Goal: Information Seeking & Learning: Learn about a topic

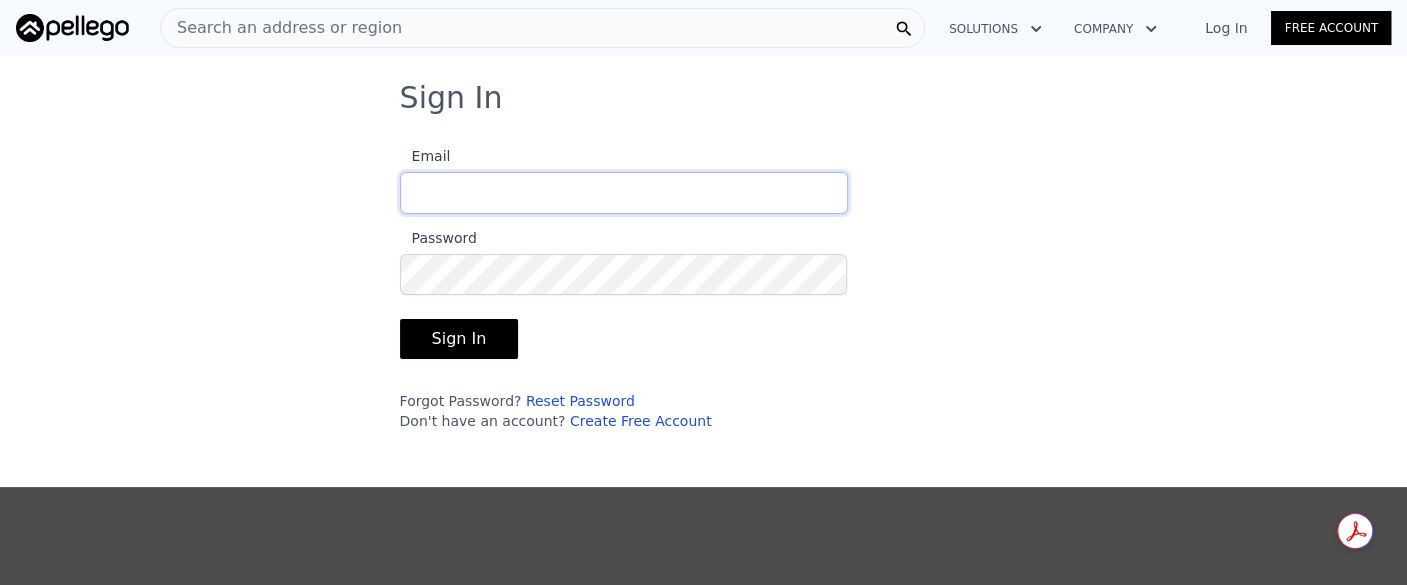
type input "[EMAIL_ADDRESS][DOMAIN_NAME]"
click at [467, 342] on button "Sign In" at bounding box center [459, 339] width 119 height 40
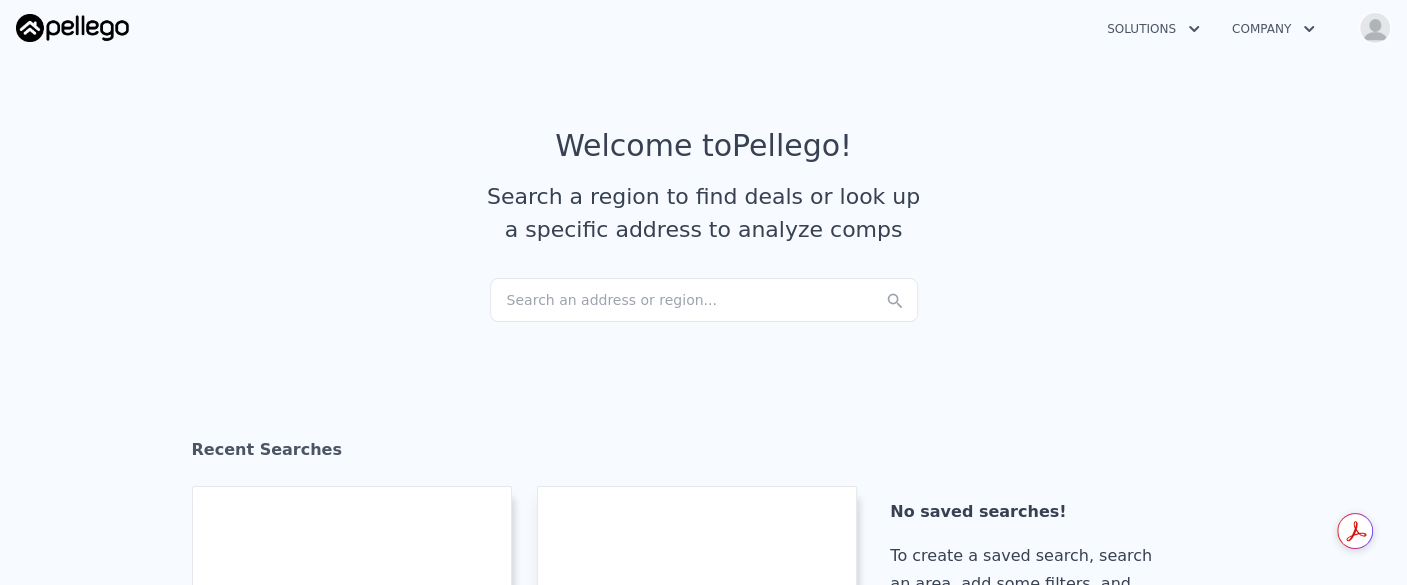
checkbox input "true"
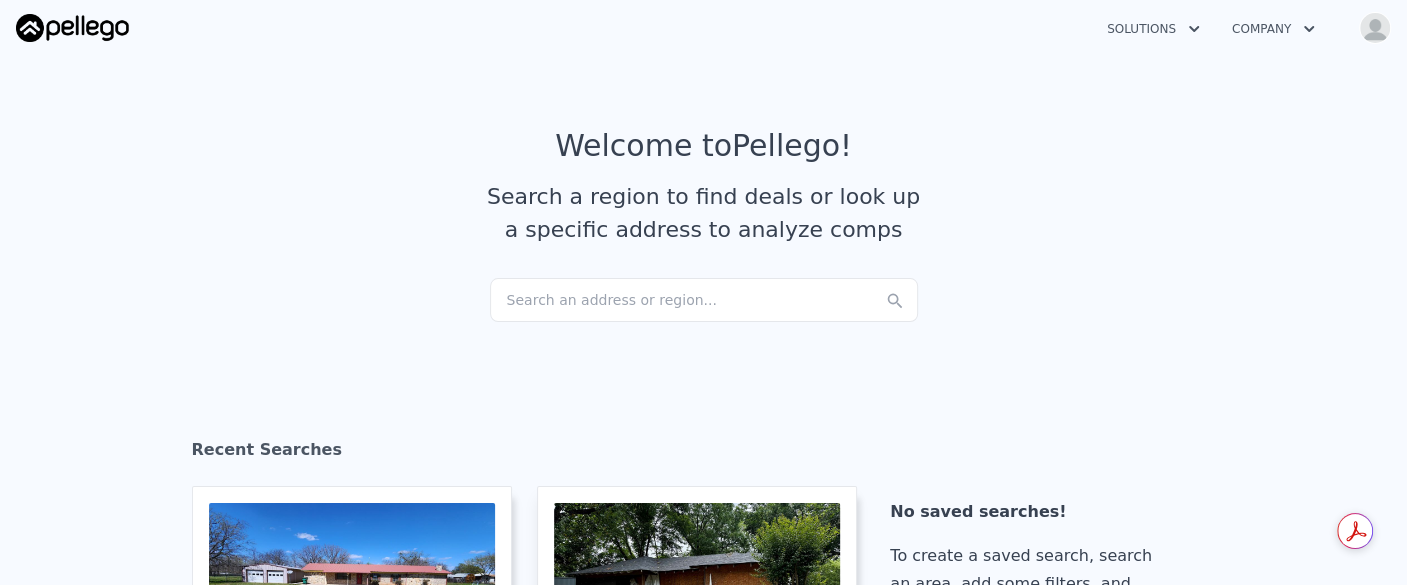
drag, startPoint x: 503, startPoint y: 298, endPoint x: 352, endPoint y: 302, distance: 151.0
click at [352, 302] on section "Welcome to Pellego ! Search a region to find deals or look up a specific addres…" at bounding box center [703, 203] width 1407 height 310
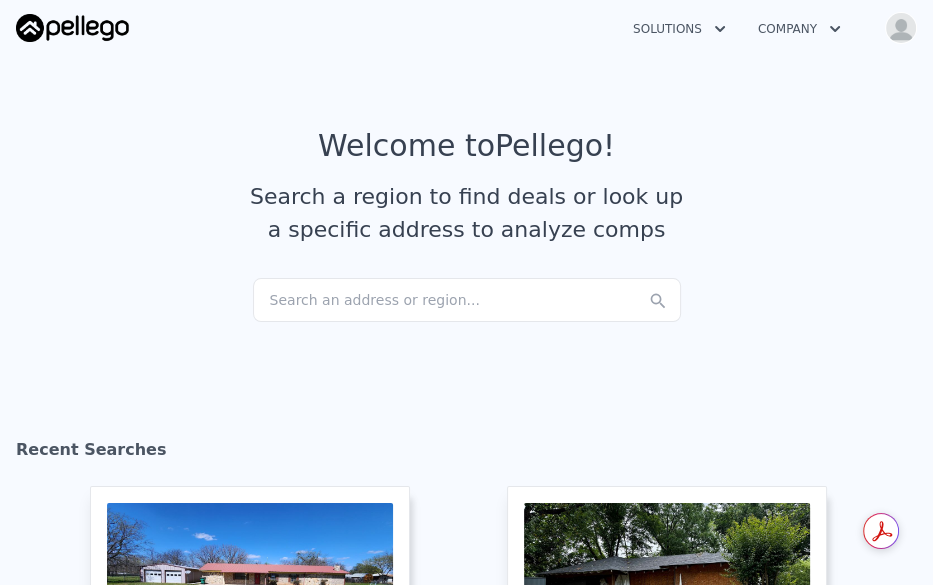
click at [307, 283] on div "Search an address or region..." at bounding box center [467, 300] width 428 height 44
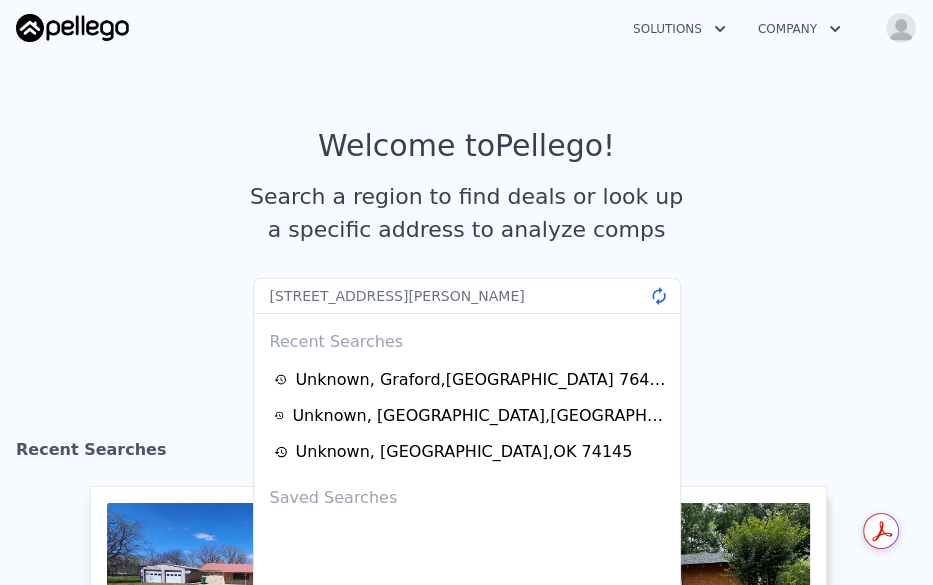
click at [536, 297] on input "[STREET_ADDRESS][PERSON_NAME]" at bounding box center [467, 296] width 428 height 36
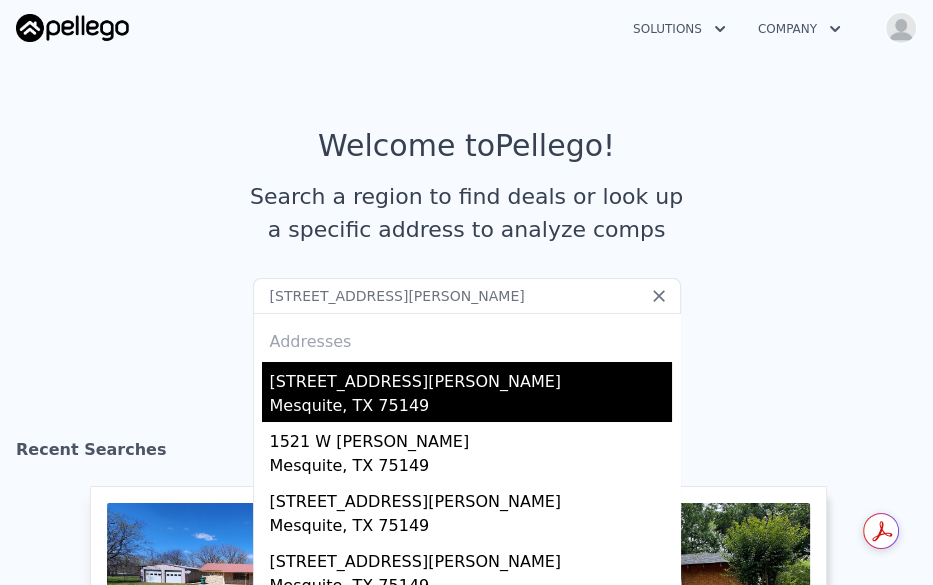
type input "[STREET_ADDRESS][PERSON_NAME]"
click at [485, 377] on div "[STREET_ADDRESS][PERSON_NAME]" at bounding box center [471, 378] width 402 height 32
